Goal: Find specific page/section: Find specific page/section

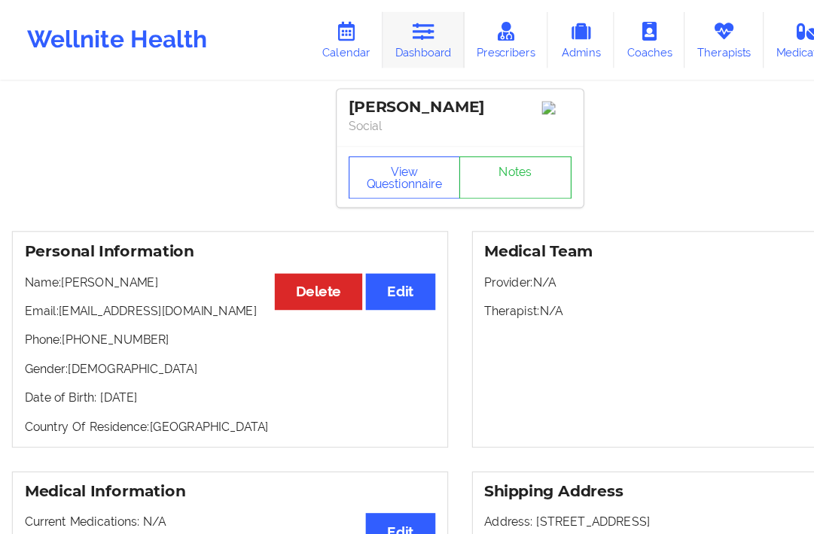
click at [377, 44] on link "Dashboard" at bounding box center [375, 36] width 72 height 50
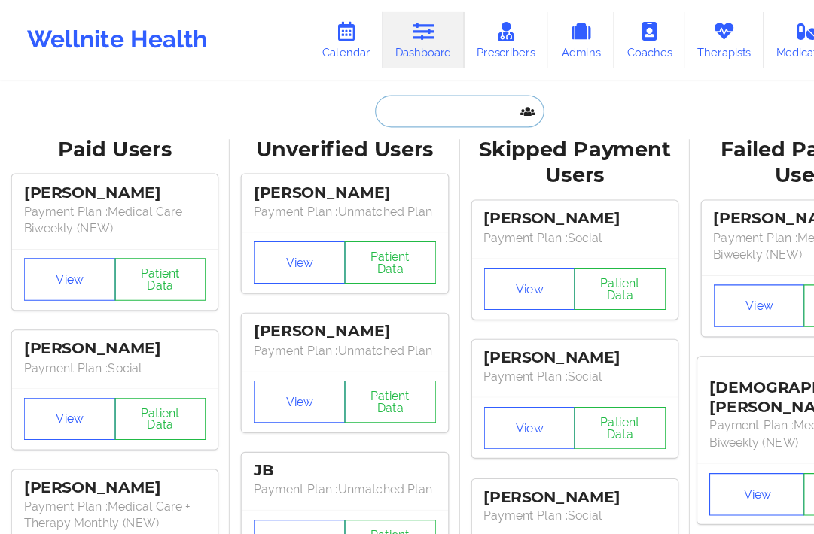
click at [378, 96] on input "text" at bounding box center [406, 98] width 149 height 29
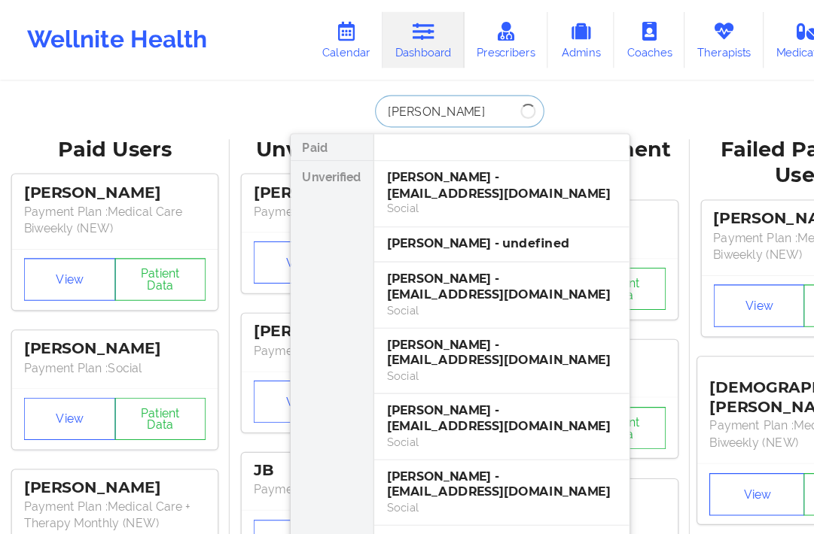
type input "[PERSON_NAME]"
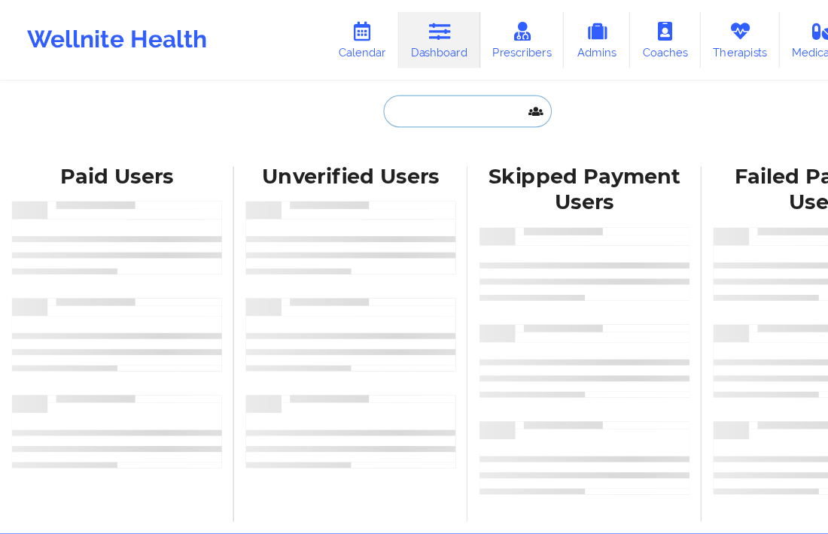
click at [382, 91] on input "text" at bounding box center [413, 98] width 149 height 29
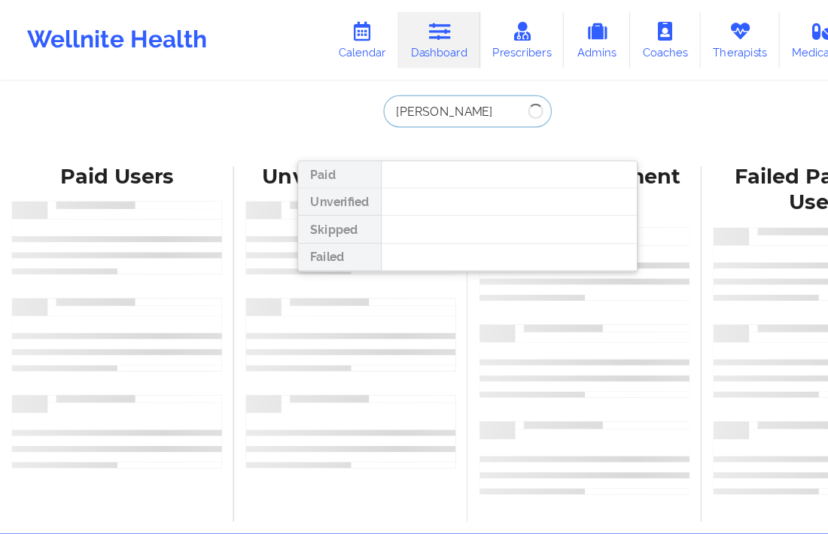
type input "michael murphy"
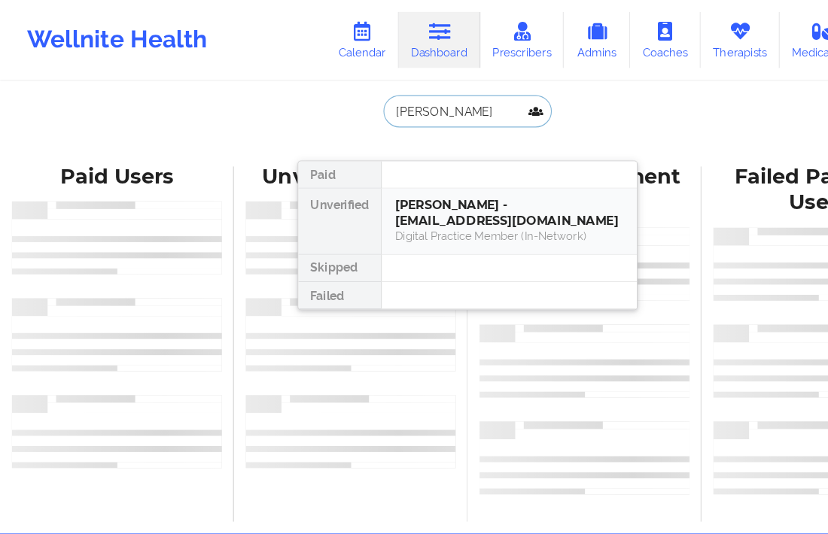
click at [404, 184] on div "[PERSON_NAME] - [EMAIL_ADDRESS][DOMAIN_NAME]" at bounding box center [451, 189] width 202 height 28
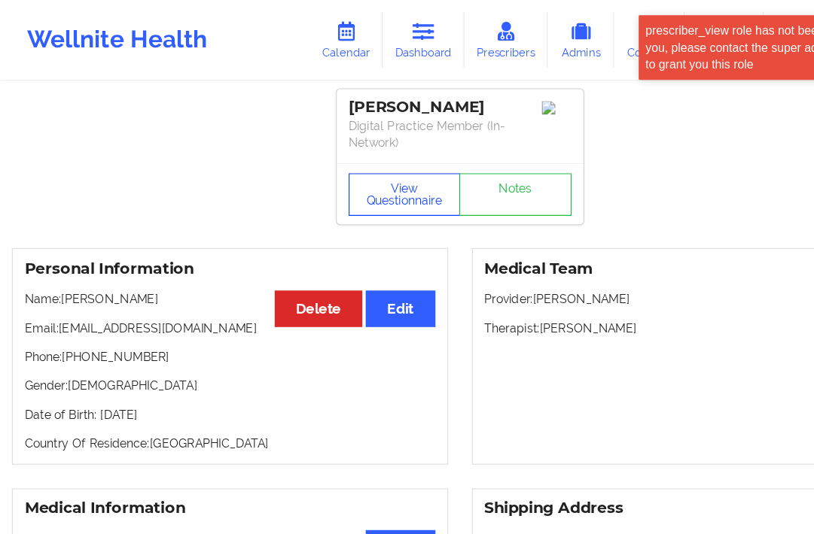
click at [367, 162] on button "View Questionnaire" at bounding box center [358, 173] width 99 height 38
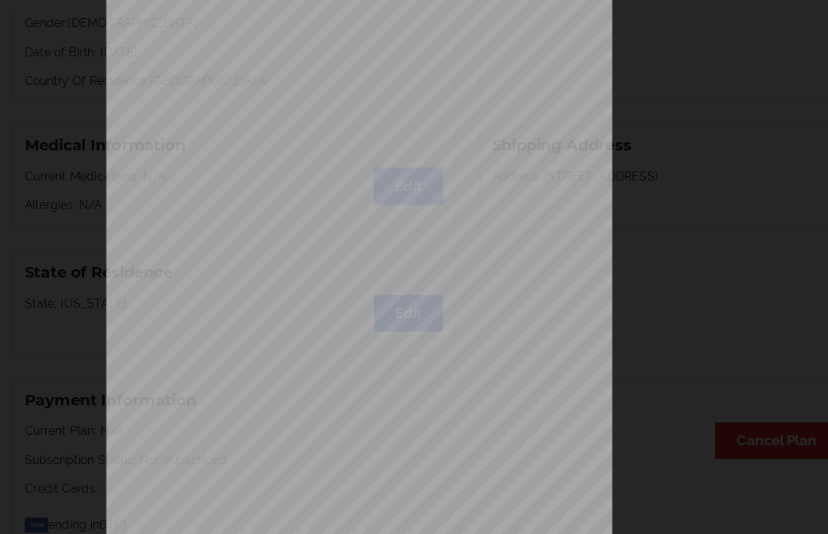
scroll to position [184, 0]
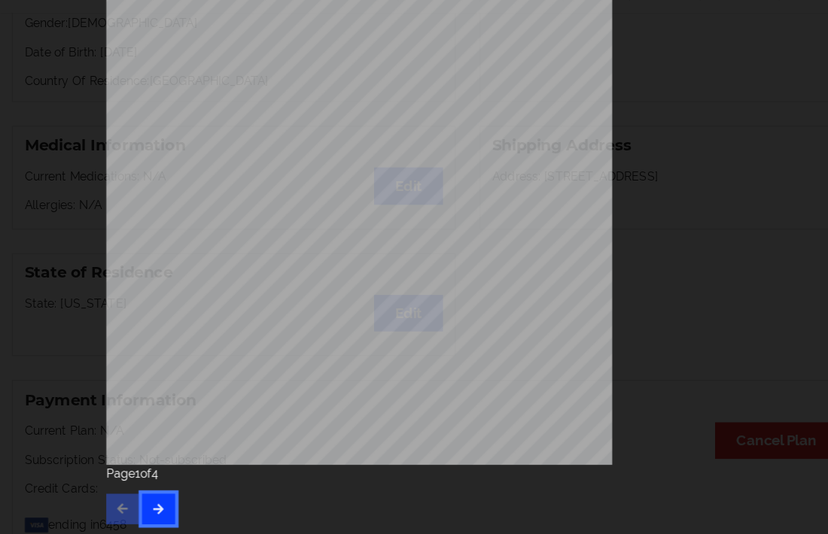
click at [147, 504] on button "button" at bounding box center [140, 510] width 29 height 27
click at [134, 513] on icon "button" at bounding box center [140, 509] width 13 height 9
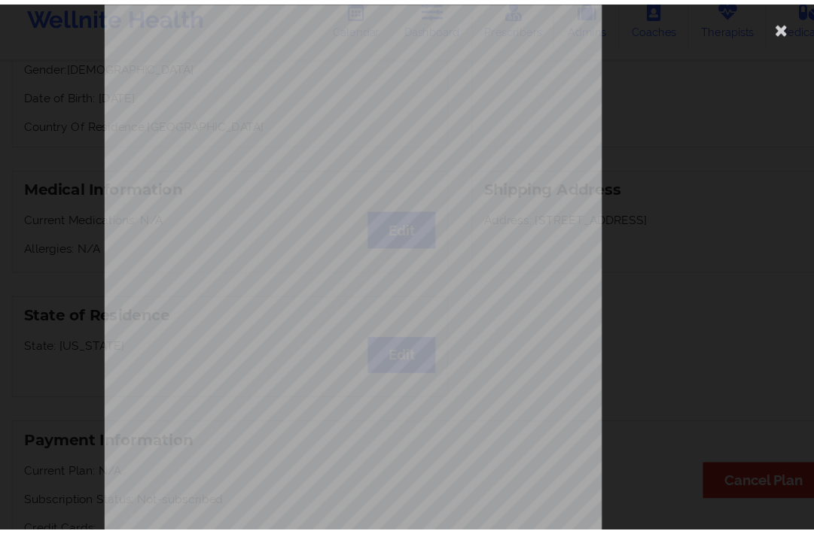
scroll to position [262, 0]
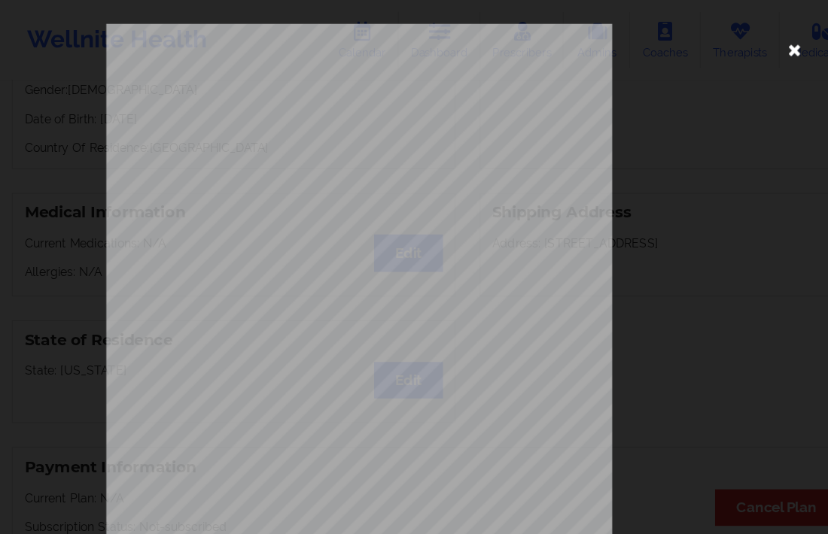
click at [699, 40] on icon at bounding box center [704, 44] width 24 height 24
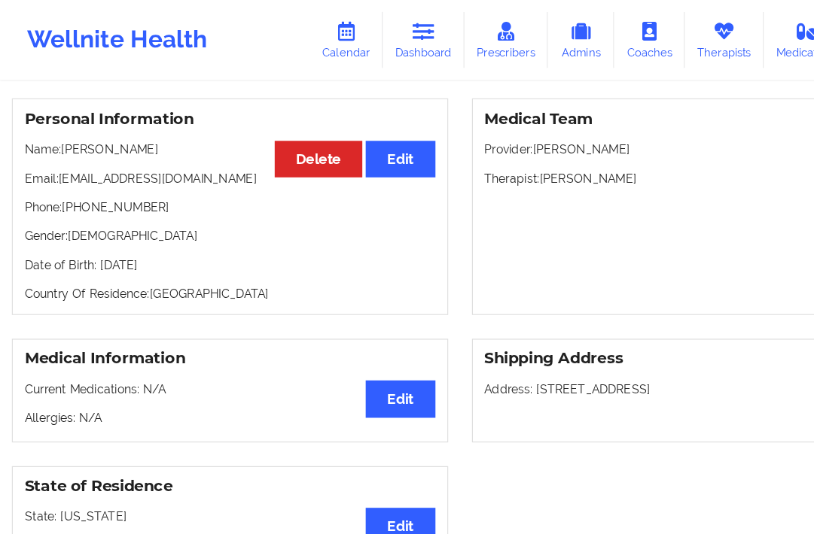
scroll to position [0, 0]
